Goal: Task Accomplishment & Management: Use online tool/utility

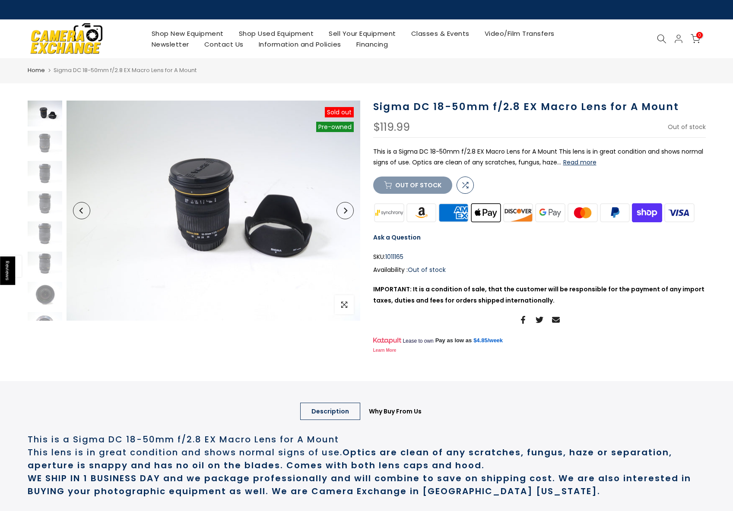
click at [364, 34] on link "Sell Your Equipment" at bounding box center [362, 33] width 82 height 11
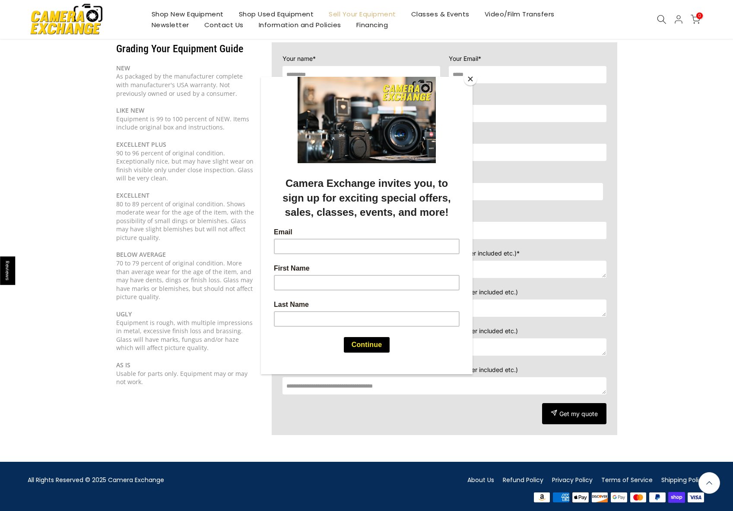
scroll to position [91, 0]
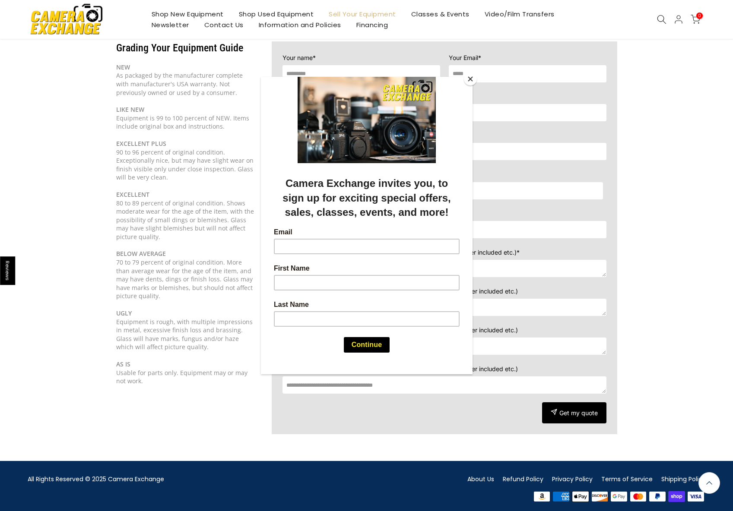
click at [471, 79] on button "Close" at bounding box center [470, 79] width 13 height 13
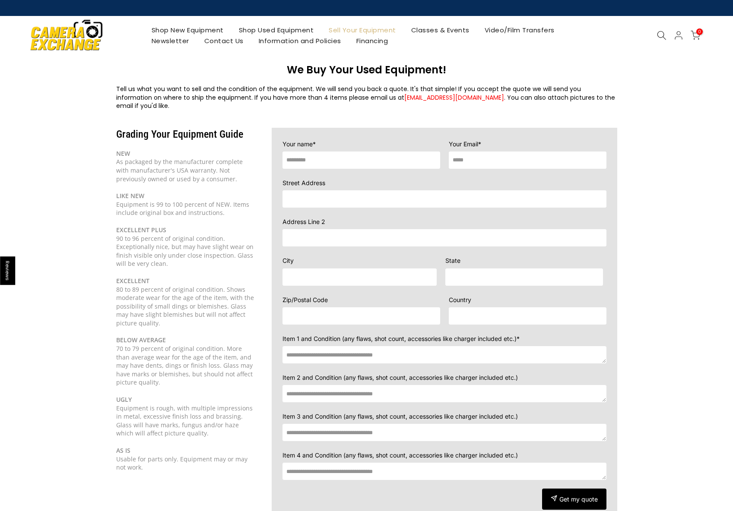
scroll to position [0, 0]
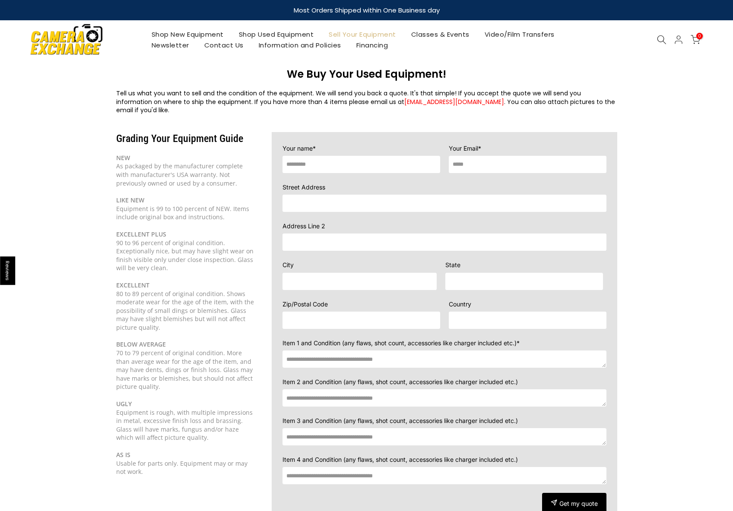
click at [62, 41] on img at bounding box center [66, 39] width 73 height 37
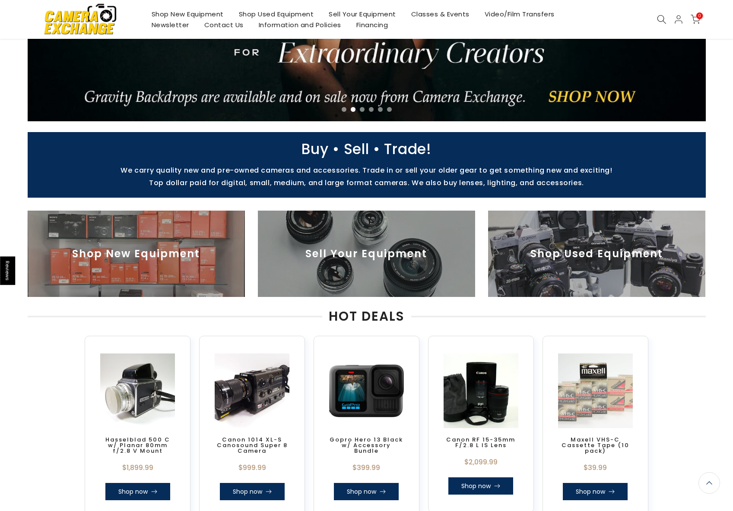
scroll to position [162, 0]
